Goal: Information Seeking & Learning: Learn about a topic

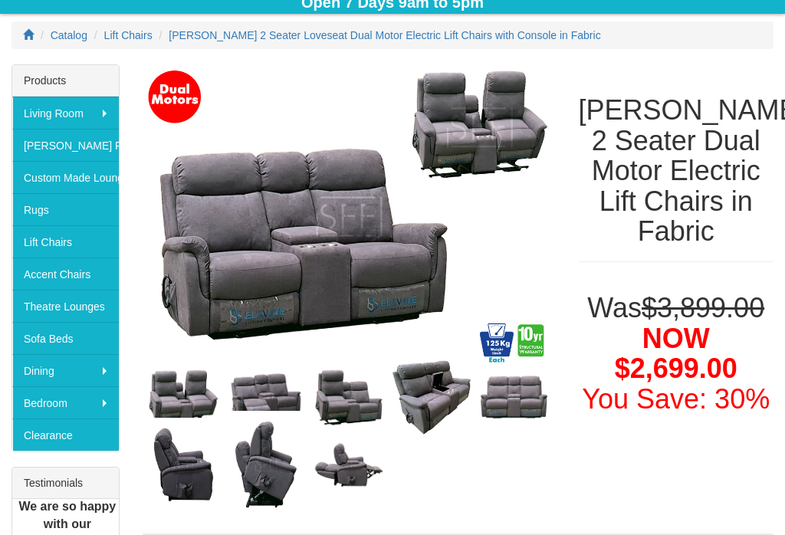
scroll to position [195, 0]
click at [81, 244] on link "Lift Chairs" at bounding box center [65, 241] width 106 height 32
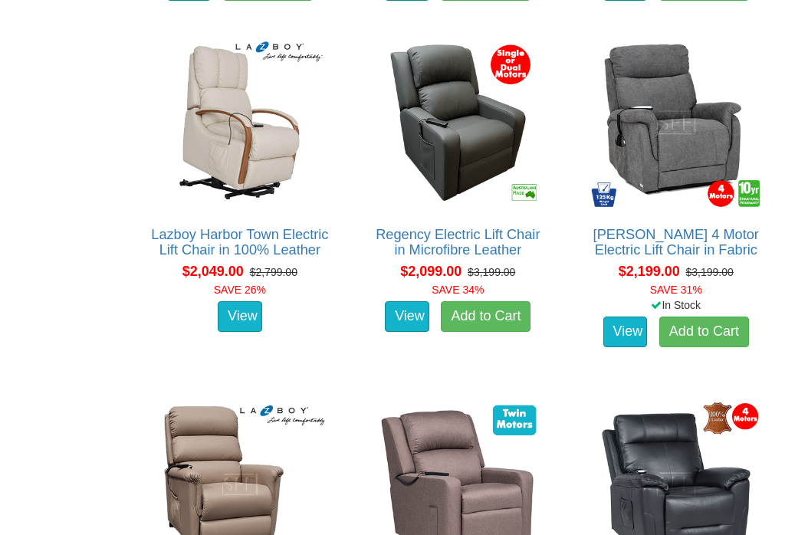
scroll to position [2010, 0]
click at [247, 329] on link "View" at bounding box center [240, 316] width 44 height 31
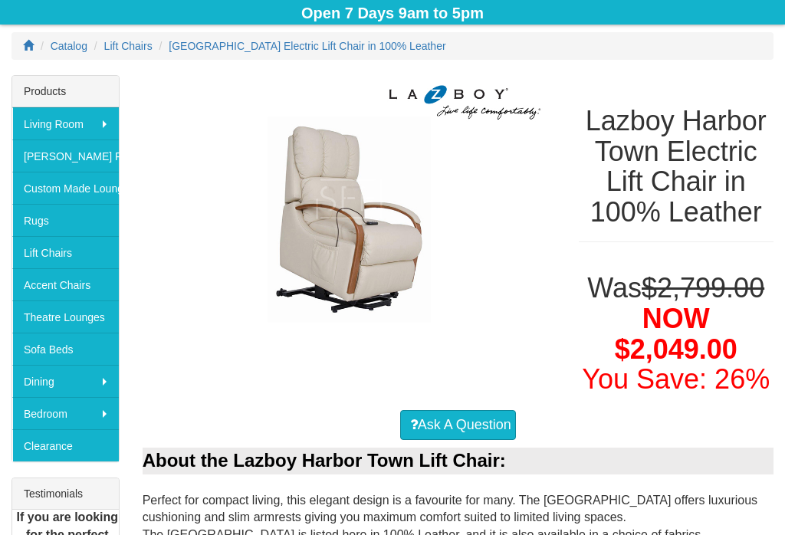
scroll to position [184, 0]
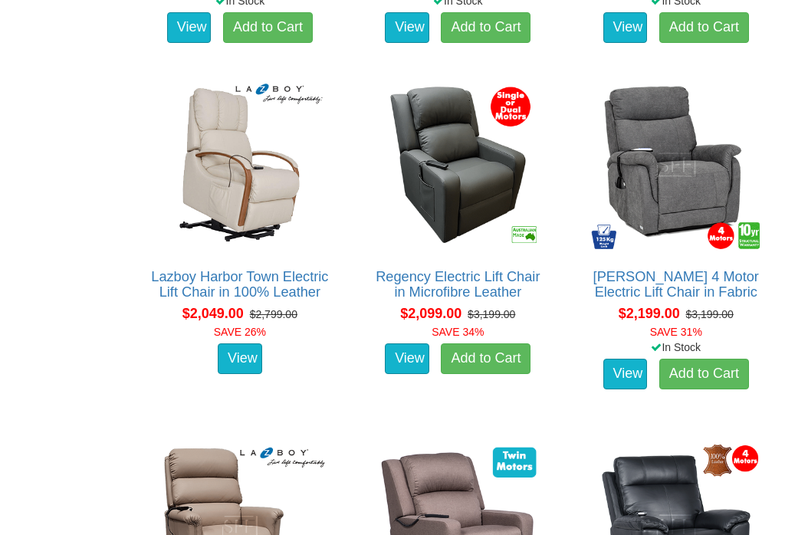
scroll to position [1968, 0]
click at [247, 370] on link "View" at bounding box center [240, 358] width 44 height 31
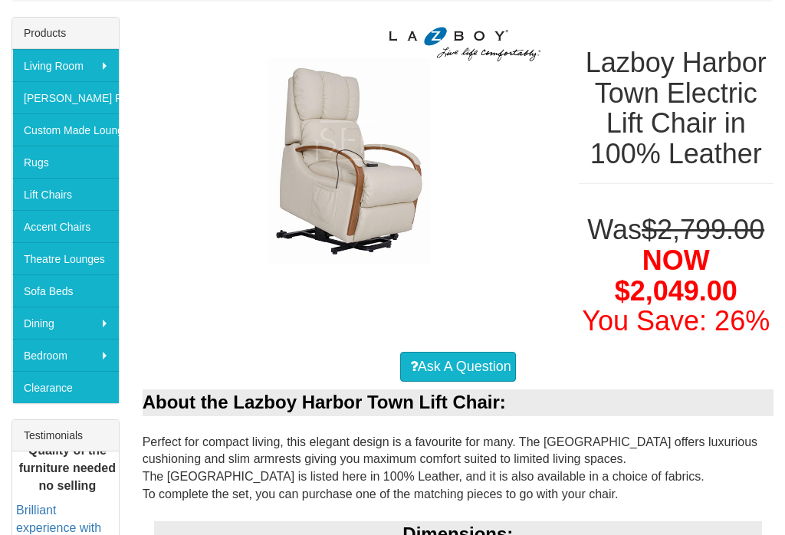
scroll to position [241, 0]
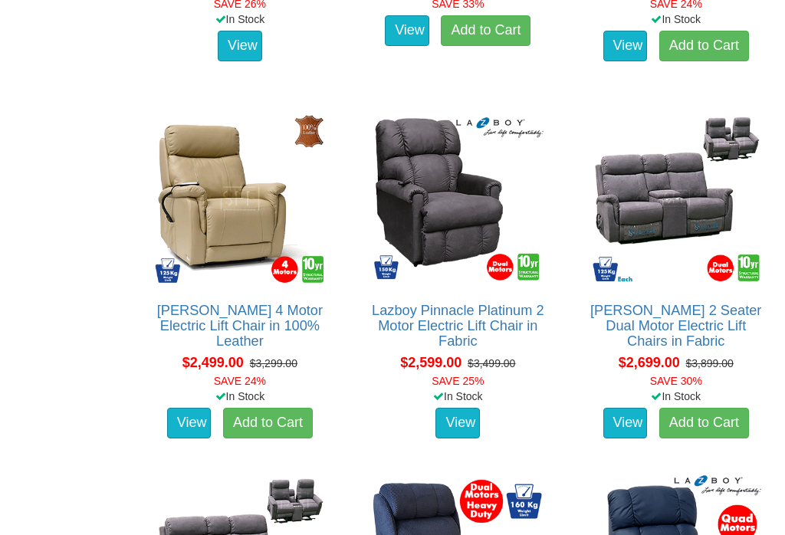
scroll to position [2657, 0]
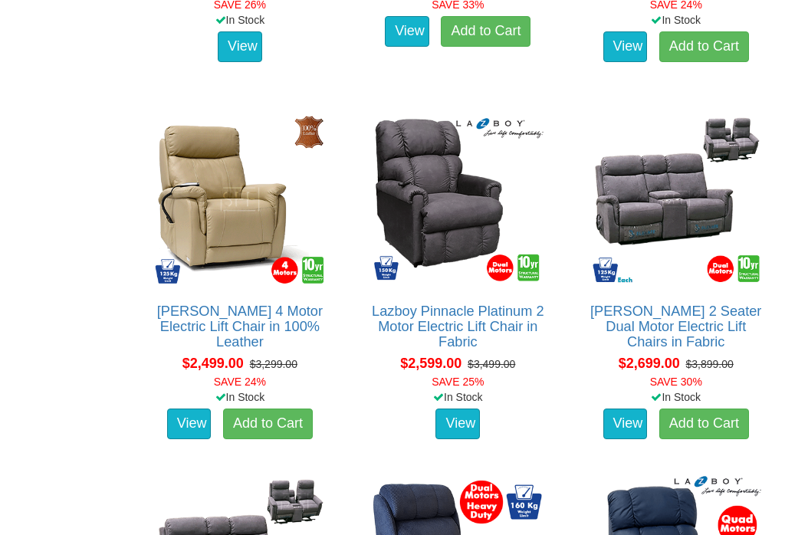
click at [227, 228] on img at bounding box center [240, 199] width 178 height 178
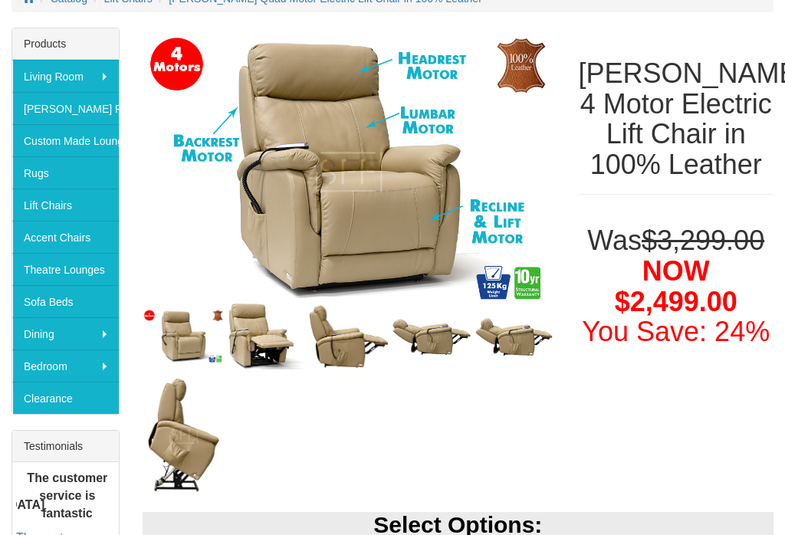
scroll to position [231, 0]
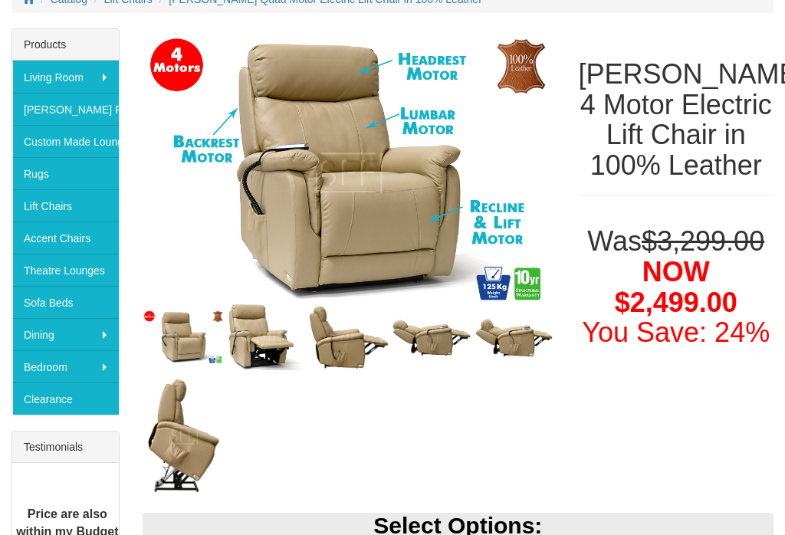
click at [268, 352] on img at bounding box center [265, 337] width 83 height 74
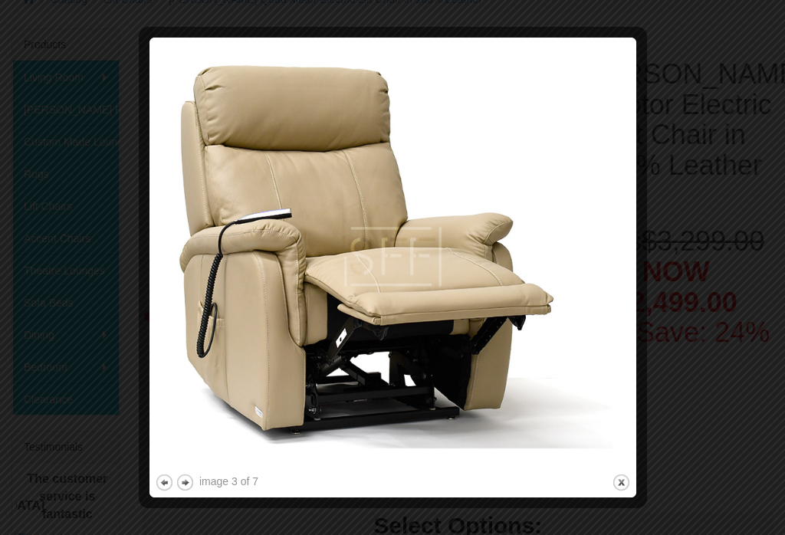
click at [611, 274] on img at bounding box center [393, 256] width 476 height 427
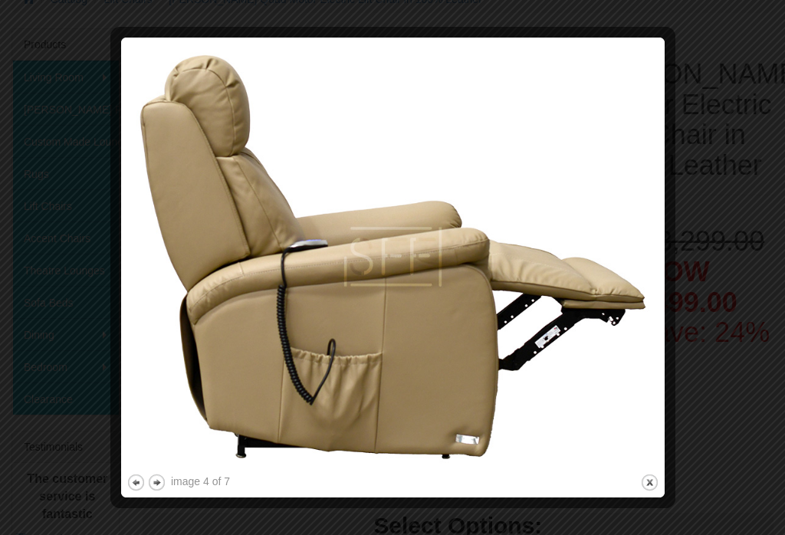
click at [634, 234] on img at bounding box center [392, 256] width 532 height 427
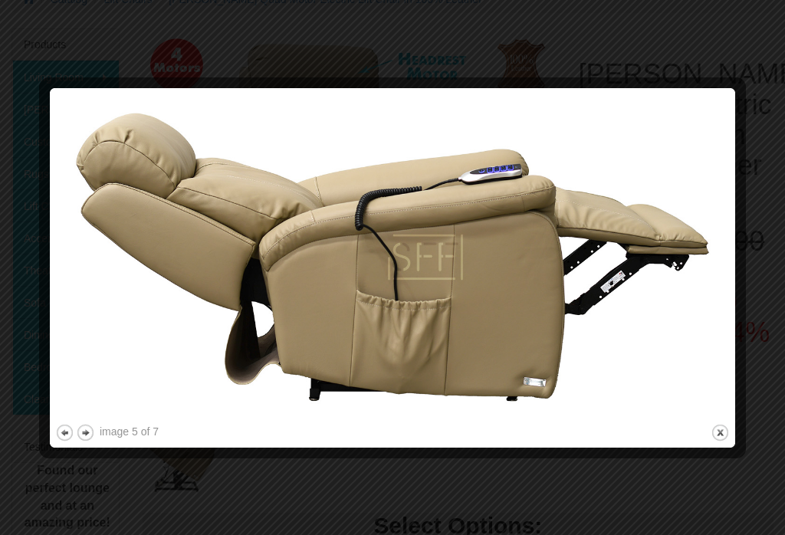
click at [709, 288] on img at bounding box center [392, 256] width 674 height 327
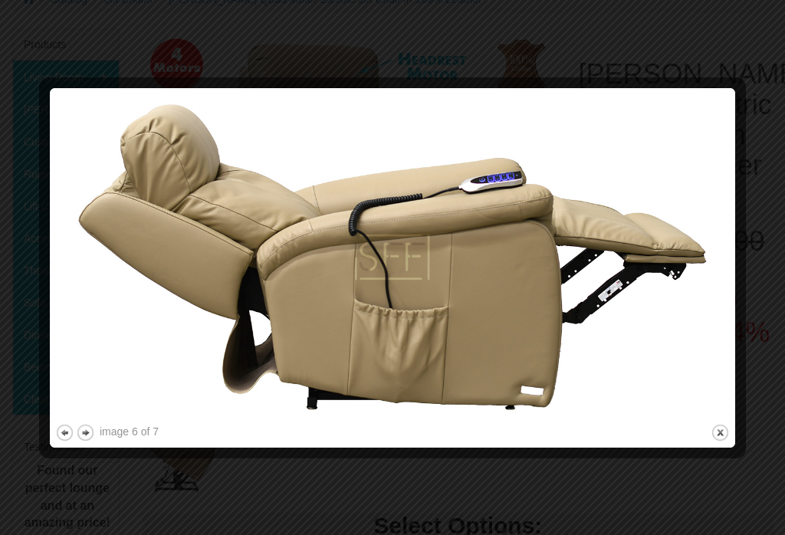
click at [693, 200] on img at bounding box center [392, 256] width 674 height 327
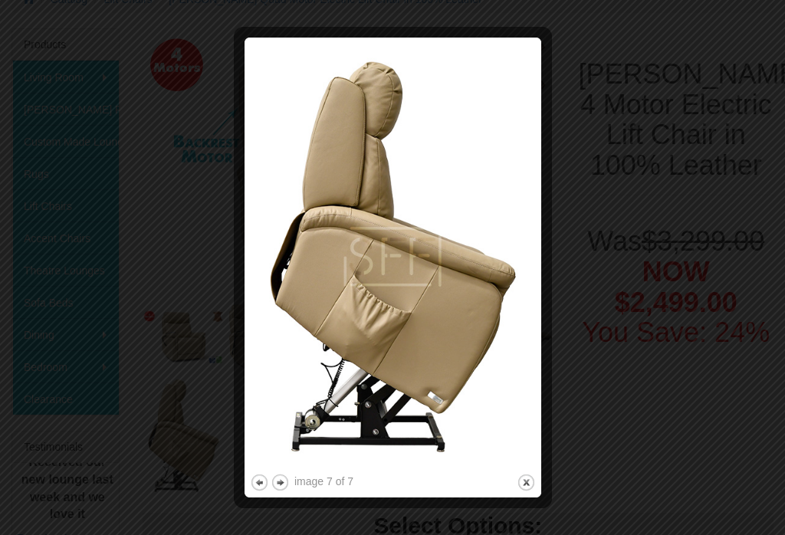
click at [506, 216] on img at bounding box center [393, 256] width 286 height 427
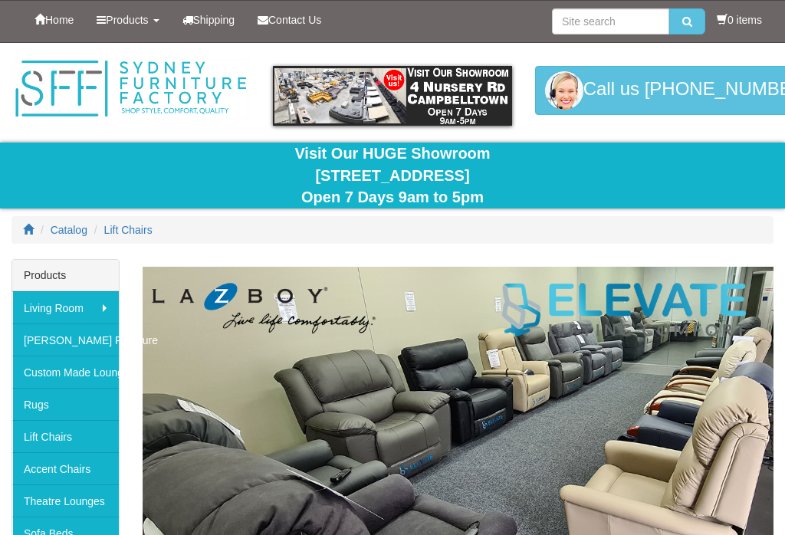
scroll to position [2657, 0]
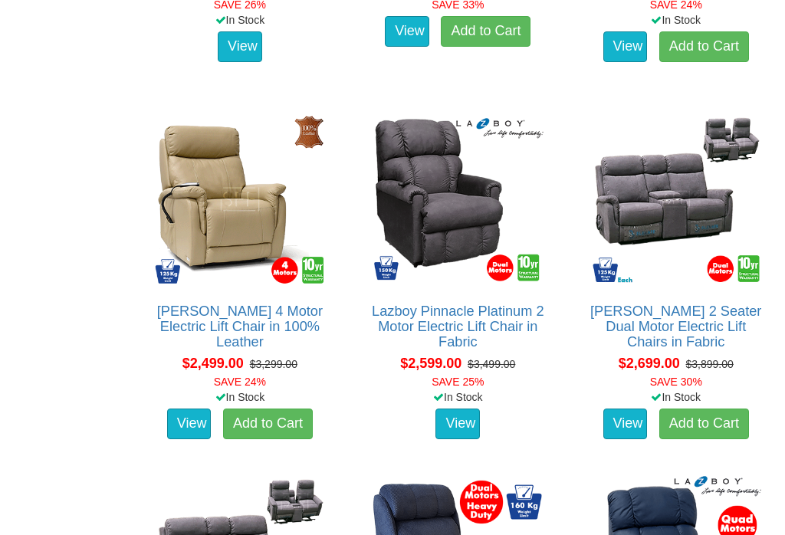
click at [233, 230] on img at bounding box center [240, 199] width 178 height 178
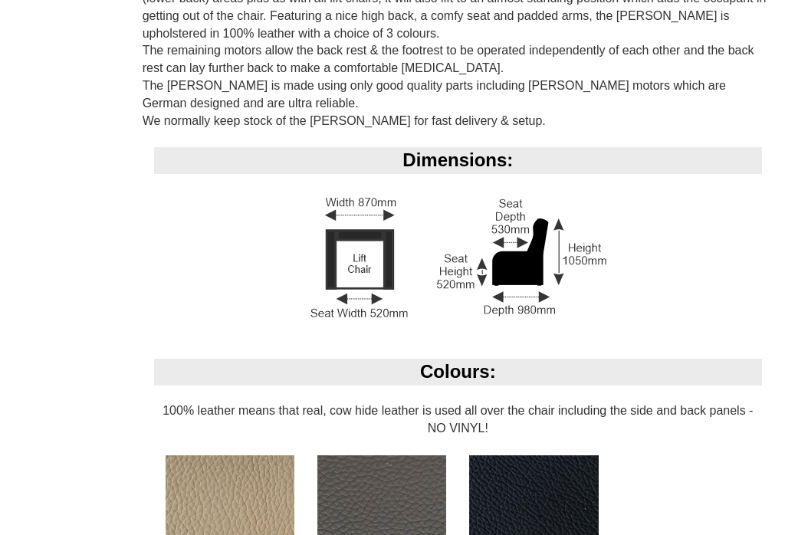
scroll to position [1069, 0]
